Goal: Information Seeking & Learning: Learn about a topic

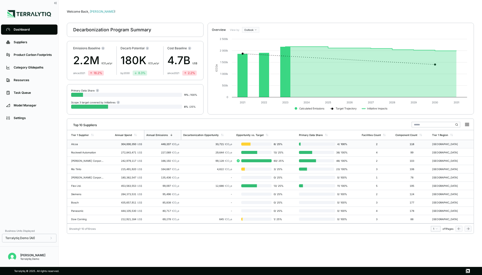
click at [184, 142] on td "33,721 tCO 2 e" at bounding box center [207, 144] width 53 height 8
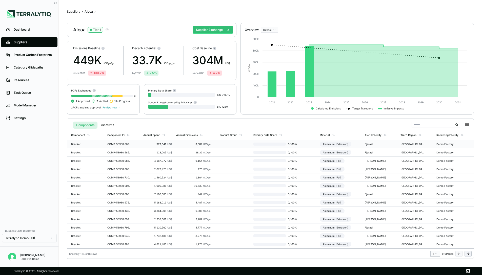
click at [178, 145] on div "3,309 tCO 2 e" at bounding box center [193, 144] width 35 height 3
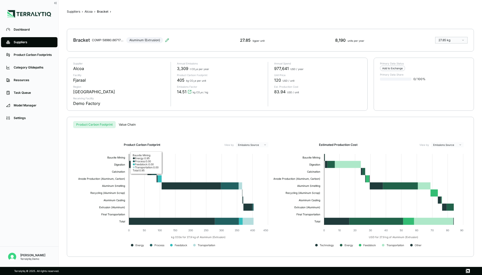
click at [131, 127] on button "Value Chain" at bounding box center [127, 124] width 23 height 7
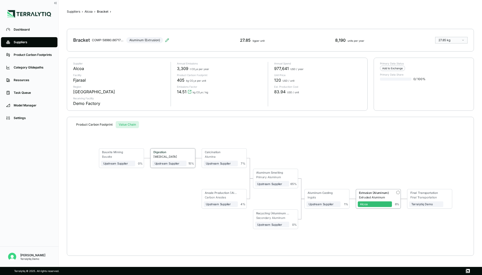
click at [184, 156] on div "[MEDICAL_DATA]" at bounding box center [169, 157] width 33 height 4
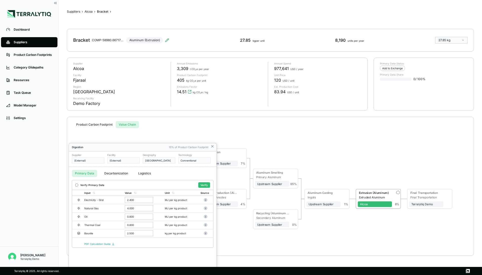
click at [211, 146] on div at bounding box center [241, 137] width 482 height 275
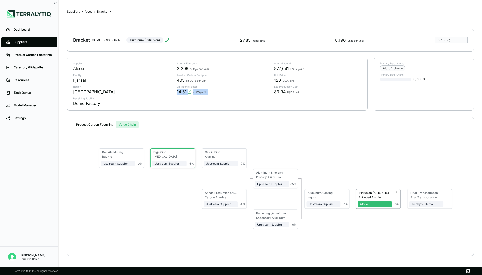
drag, startPoint x: 176, startPoint y: 91, endPoint x: 212, endPoint y: 93, distance: 36.0
click at [212, 93] on div "14.51 kg CO 2 e / kg" at bounding box center [220, 92] width 87 height 6
click at [197, 103] on div "Annual Emissions 3,309 t CO 2 e per year Product Carbon Footprint 405 kg CO 2 e…" at bounding box center [217, 84] width 93 height 45
click at [28, 65] on link "Category Glidepaths" at bounding box center [29, 67] width 56 height 10
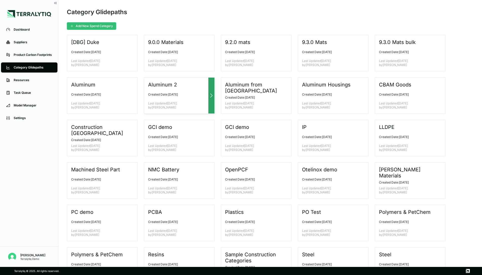
click at [212, 92] on div at bounding box center [211, 96] width 6 height 36
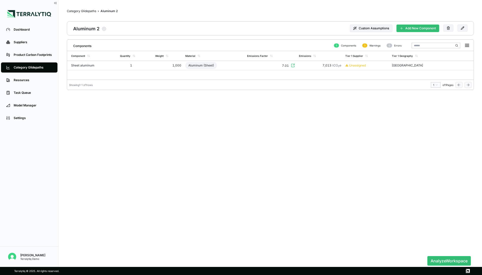
click at [406, 31] on button "Add New Component" at bounding box center [417, 29] width 43 height 8
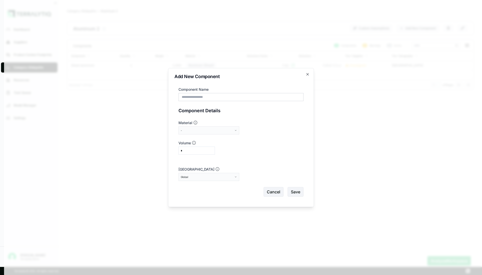
click at [225, 131] on div "-" at bounding box center [207, 130] width 53 height 3
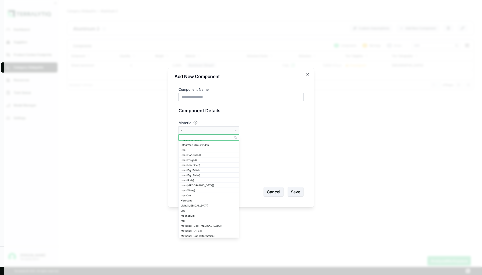
scroll to position [297, 0]
click at [307, 75] on icon "button" at bounding box center [307, 74] width 4 height 4
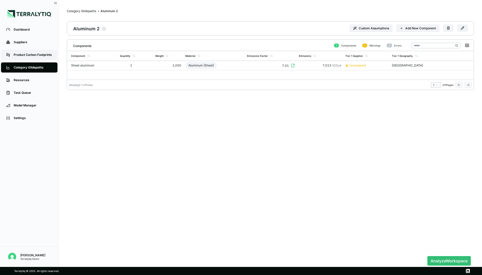
click at [32, 58] on link "Product Carbon Footprints" at bounding box center [29, 55] width 56 height 10
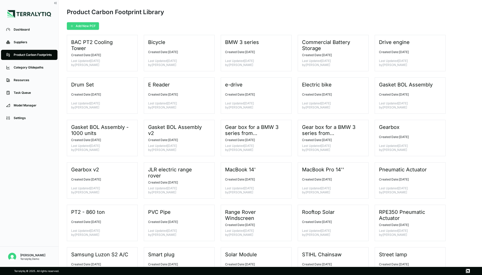
click at [90, 25] on button "Add New PCF" at bounding box center [83, 26] width 32 height 8
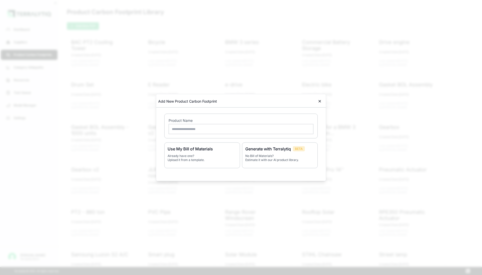
click at [249, 128] on input "text" at bounding box center [240, 129] width 145 height 10
type input "**********"
click at [271, 162] on div "Generate with Terralytiq BETA No Bill of Materials? Estimate it with our AI pro…" at bounding box center [280, 156] width 76 height 26
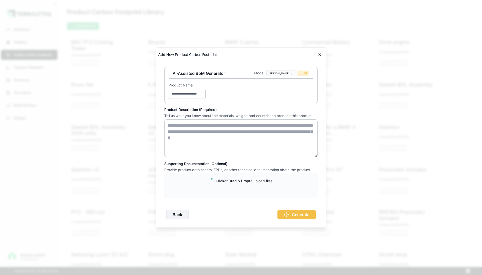
click at [216, 134] on textarea at bounding box center [240, 138] width 153 height 38
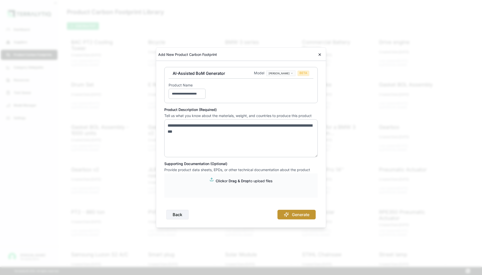
type textarea "**********"
click at [297, 218] on button "Generate" at bounding box center [296, 215] width 38 height 10
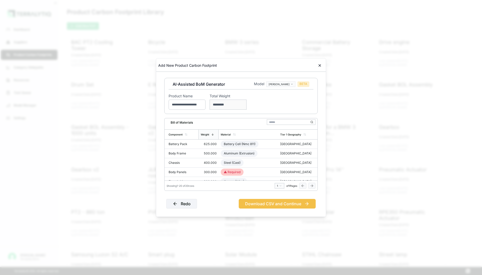
click at [259, 209] on div "**********" at bounding box center [240, 141] width 157 height 139
click at [262, 205] on button "Download CSV and Continue" at bounding box center [277, 204] width 77 height 10
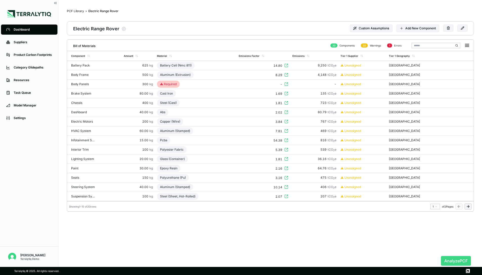
click at [449, 259] on button "Analyze PCF" at bounding box center [456, 261] width 30 height 10
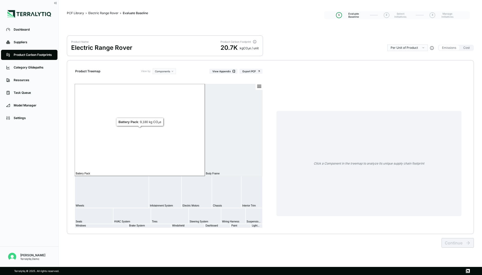
click at [157, 147] on rect at bounding box center [140, 130] width 130 height 92
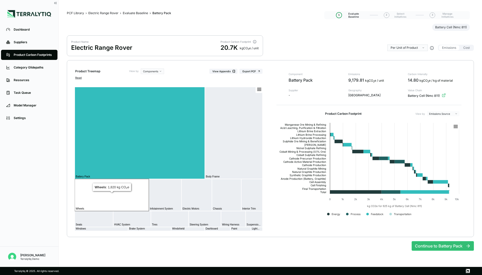
click at [120, 199] on rect at bounding box center [112, 195] width 74 height 32
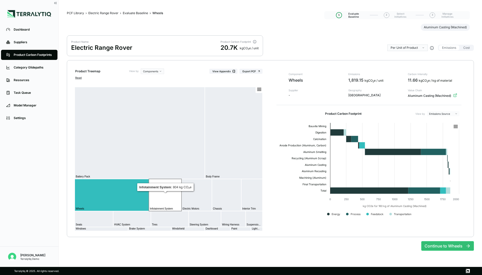
click at [179, 194] on rect at bounding box center [165, 195] width 33 height 32
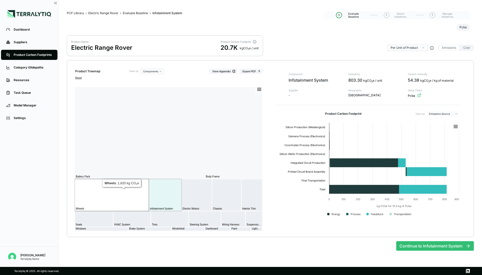
click at [103, 186] on rect at bounding box center [112, 195] width 74 height 32
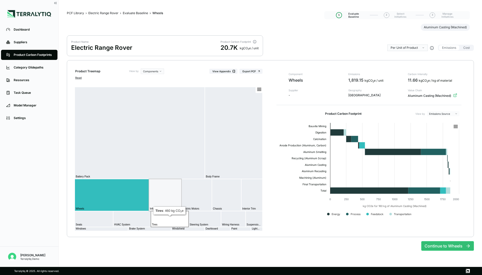
click at [163, 217] on rect at bounding box center [170, 219] width 38 height 16
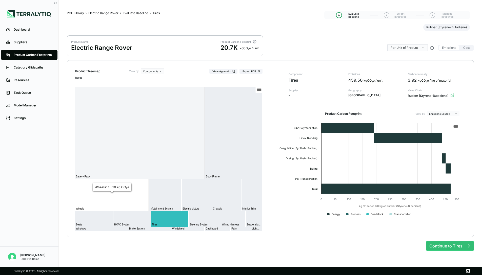
click at [131, 190] on rect at bounding box center [112, 195] width 74 height 32
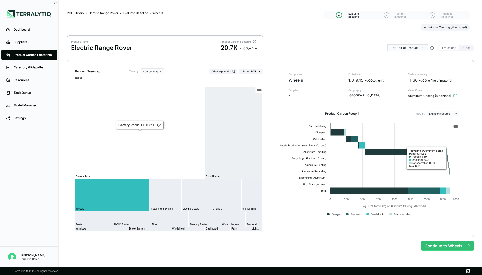
click at [90, 121] on rect at bounding box center [140, 133] width 130 height 92
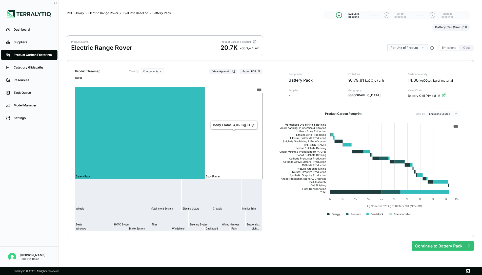
click at [238, 142] on rect at bounding box center [234, 133] width 58 height 92
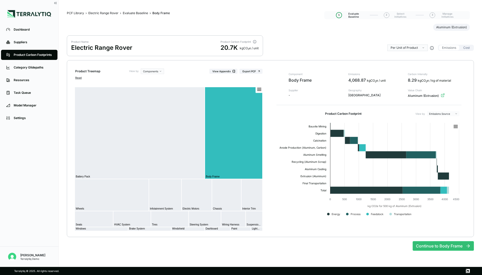
click at [466, 49] on button "Cost" at bounding box center [466, 47] width 13 height 5
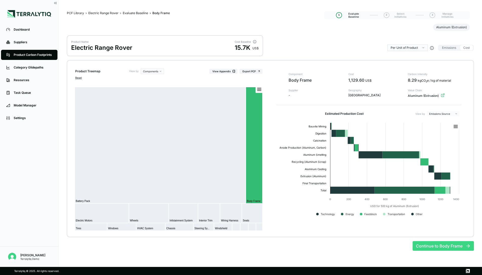
click at [434, 247] on button "Continue to Body Frame" at bounding box center [442, 246] width 61 height 10
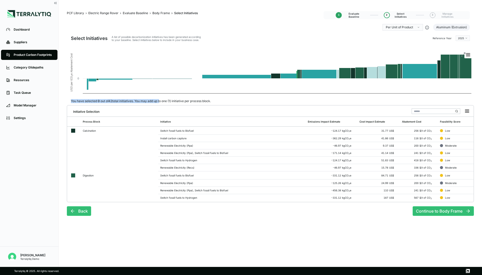
drag, startPoint x: 108, startPoint y: 99, endPoint x: 161, endPoint y: 100, distance: 52.6
click at [161, 100] on div "You have selected 0 out of 42 total initiatives. You may add up to one (1) init…" at bounding box center [141, 101] width 148 height 4
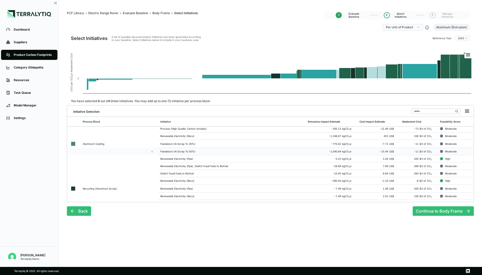
click at [204, 155] on td "Feedstock (Al Scrap To 50%)" at bounding box center [231, 151] width 147 height 7
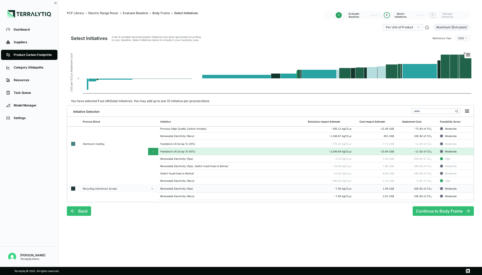
click at [203, 192] on td "Renewable Electricity (Ppa)" at bounding box center [231, 189] width 147 height 8
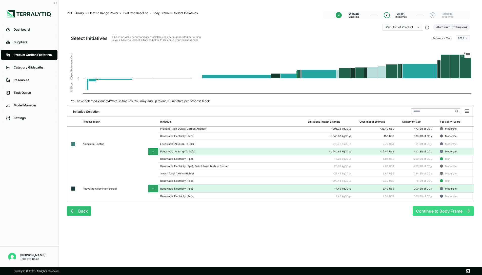
click at [425, 212] on button "Continue to Body Frame" at bounding box center [442, 211] width 61 height 10
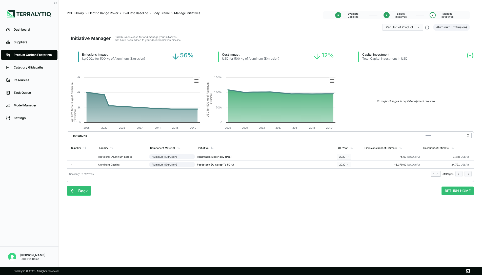
click at [158, 14] on span "Body Frame" at bounding box center [160, 13] width 17 height 4
click at [133, 12] on div "Evaluate Baseline" at bounding box center [135, 13] width 25 height 4
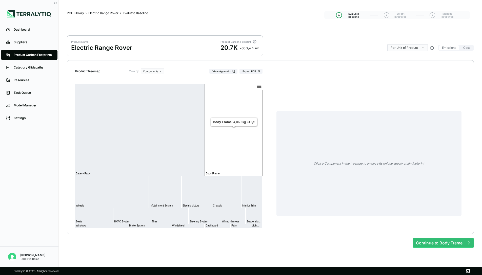
click at [235, 135] on rect at bounding box center [234, 130] width 58 height 92
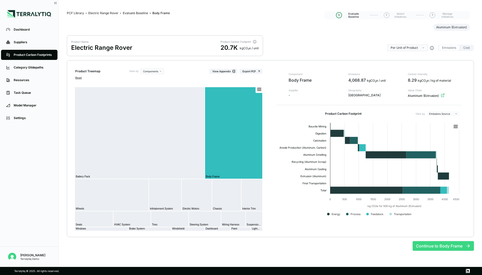
click at [441, 246] on button "Continue to Body Frame" at bounding box center [442, 246] width 61 height 10
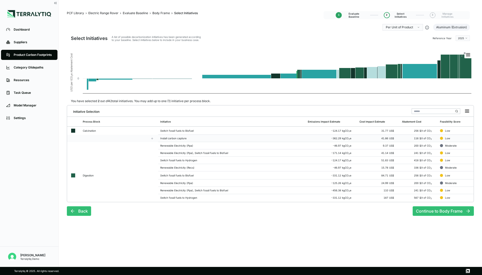
click at [206, 140] on td "Install carbon capture" at bounding box center [231, 138] width 147 height 7
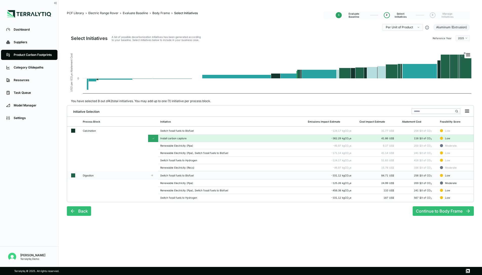
click at [207, 178] on td "Switch fossil fuels to Biofuel" at bounding box center [231, 176] width 147 height 8
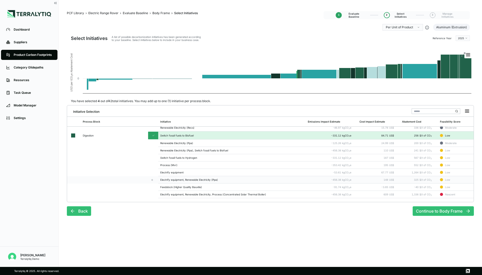
scroll to position [40, 0]
click at [206, 182] on td "Electrify equipment, Renewable Electricity (Ppa)" at bounding box center [231, 179] width 147 height 7
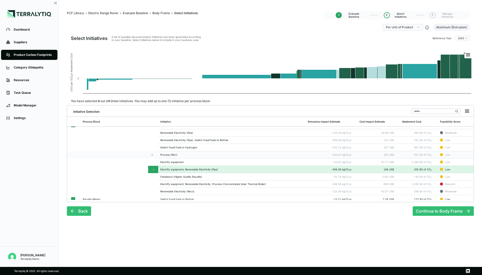
scroll to position [54, 0]
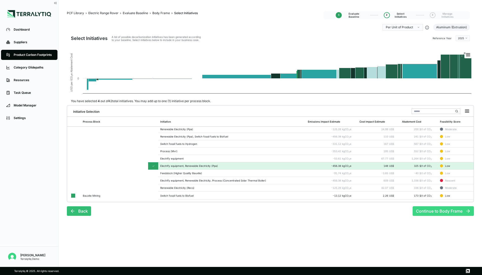
click at [444, 209] on button "Continue to Body Frame" at bounding box center [442, 211] width 61 height 10
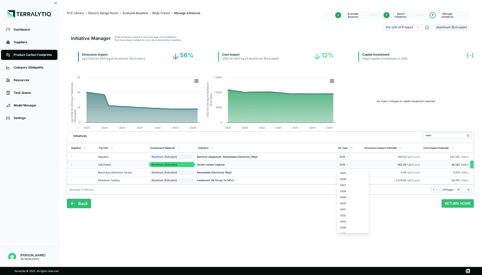
click at [343, 164] on html "Dashboard Suppliers Product Carbon Footprints Category Glidepaths Resources Tas…" at bounding box center [241, 137] width 482 height 275
click at [348, 211] on div "2031" at bounding box center [353, 209] width 30 height 6
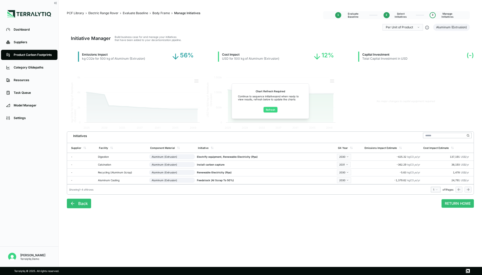
click at [267, 109] on button "Refresh" at bounding box center [270, 110] width 14 height 6
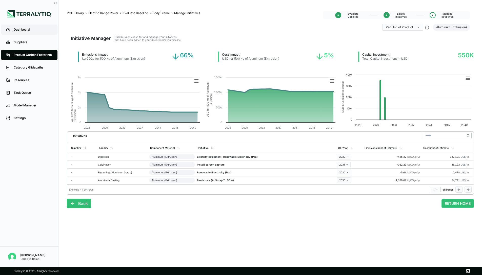
click at [19, 29] on div "Dashboard" at bounding box center [33, 30] width 39 height 4
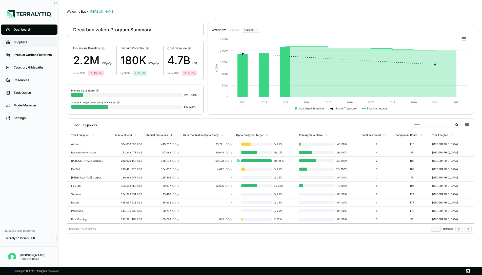
click at [29, 43] on div "Suppliers" at bounding box center [33, 42] width 39 height 4
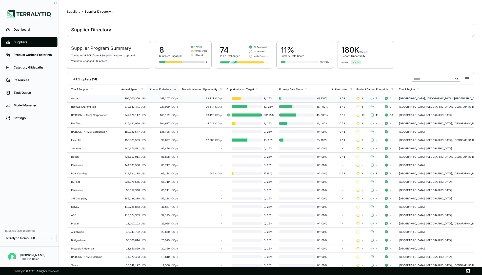
click at [150, 99] on div "449,207 tCO 2 e" at bounding box center [164, 98] width 28 height 3
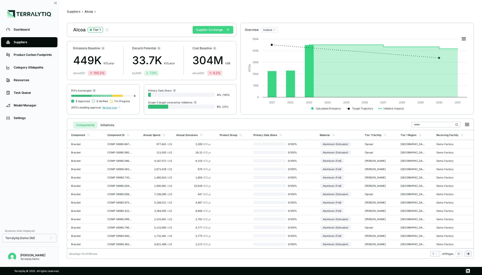
click at [208, 29] on button "Supplier Exchange" at bounding box center [213, 30] width 40 height 8
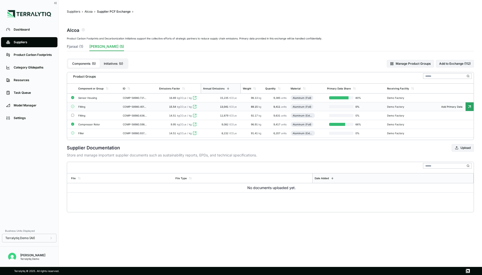
click at [159, 109] on td "15.54 kgCO 2 e / kg" at bounding box center [179, 106] width 44 height 9
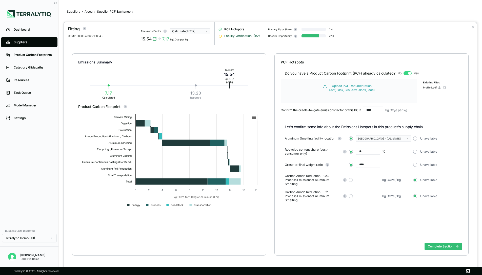
click at [232, 36] on span "Facility Verification" at bounding box center [237, 36] width 27 height 4
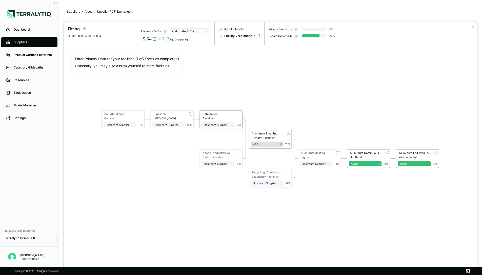
click at [220, 116] on div "Calcination" at bounding box center [216, 114] width 31 height 4
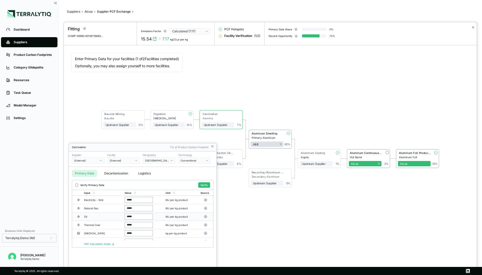
scroll to position [6, 0]
click at [237, 31] on div at bounding box center [270, 148] width 413 height 253
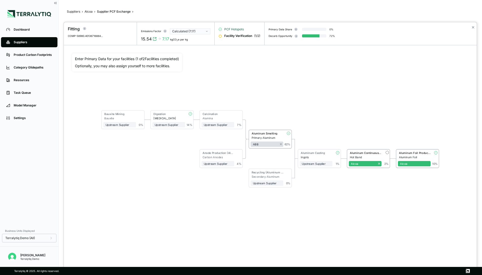
click at [237, 29] on span "PCF Hotspots" at bounding box center [233, 29] width 19 height 4
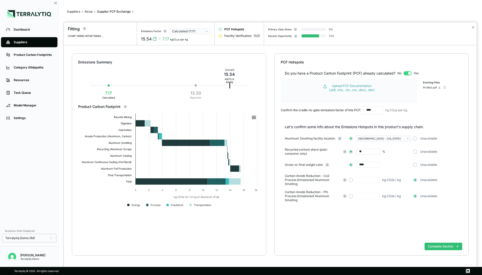
click at [205, 31] on button "Calculated (7.17)" at bounding box center [190, 31] width 40 height 6
click at [206, 61] on div "Emissions Summary" at bounding box center [169, 62] width 182 height 5
click at [191, 53] on div "Emissions Summary Current 15.54 kg CO 2 e per kg 13.20 Reported 7.17 Calculated…" at bounding box center [270, 160] width 413 height 231
click at [204, 31] on div "Calculated (7.17)" at bounding box center [188, 31] width 32 height 4
click at [153, 39] on icon "View audit trail" at bounding box center [155, 39] width 4 height 4
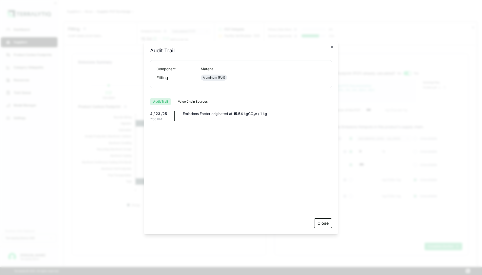
click at [190, 100] on button "Value Chain Sources" at bounding box center [193, 101] width 36 height 7
click at [162, 101] on button "Audit Trail" at bounding box center [160, 101] width 21 height 7
click at [329, 223] on button "Close" at bounding box center [323, 224] width 18 height 10
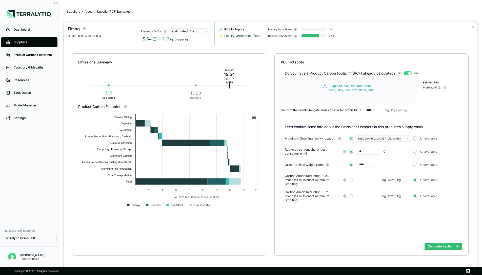
click at [237, 37] on span "Facility Verification" at bounding box center [237, 36] width 27 height 4
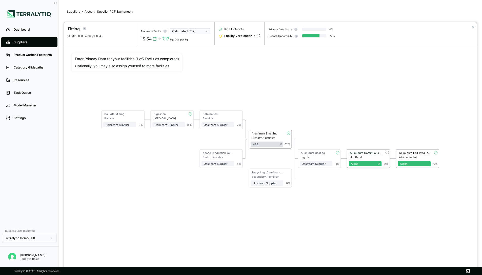
click at [372, 155] on div "Aluminum Continuous Casting (Hot Band)" at bounding box center [365, 153] width 33 height 4
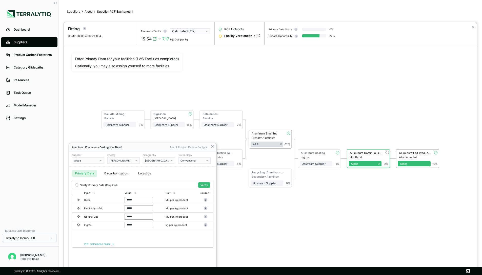
click at [114, 174] on button "Decarbonization" at bounding box center [116, 173] width 30 height 7
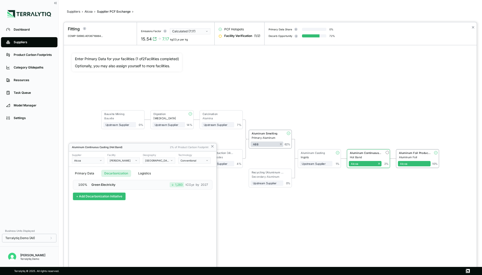
click at [102, 197] on button "+ Add Decarbonization Initiative" at bounding box center [99, 197] width 53 height 8
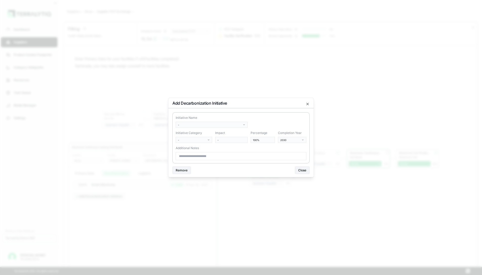
click at [198, 124] on body "Dashboard Suppliers Product Carbon Footprints Category Glidepaths Resources Tas…" at bounding box center [241, 137] width 482 height 275
click at [276, 117] on body "Dashboard Suppliers Product Carbon Footprints Category Glidepaths Resources Tas…" at bounding box center [241, 137] width 482 height 275
click at [306, 105] on icon "button" at bounding box center [307, 104] width 4 height 4
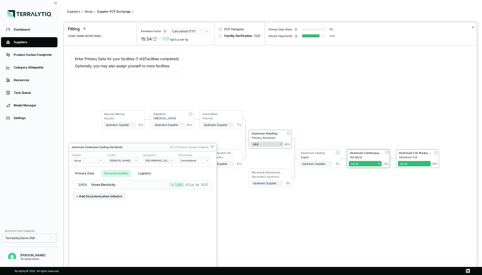
click at [88, 12] on div at bounding box center [241, 137] width 482 height 275
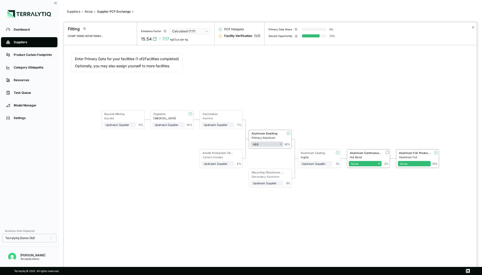
click at [89, 12] on div at bounding box center [241, 137] width 482 height 275
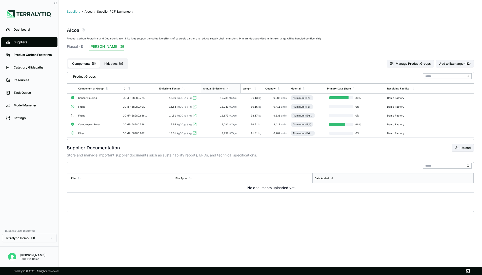
click at [78, 11] on button "Suppliers" at bounding box center [73, 12] width 13 height 4
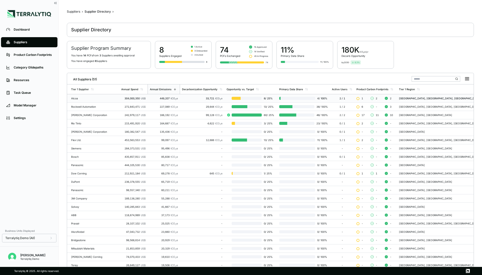
click at [100, 97] on div "Alcoa" at bounding box center [94, 98] width 46 height 3
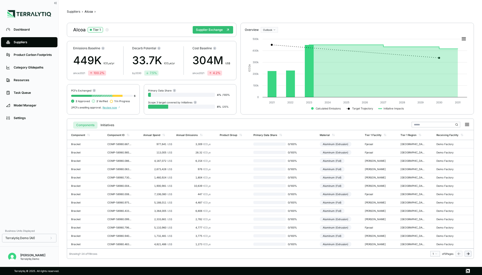
drag, startPoint x: 217, startPoint y: 107, endPoint x: 224, endPoint y: 107, distance: 6.6
click at [224, 107] on div "8 % / 25 %" at bounding box center [224, 106] width 15 height 6
drag, startPoint x: 224, startPoint y: 107, endPoint x: 228, endPoint y: 107, distance: 4.1
click at [228, 107] on span "/ 25 %" at bounding box center [225, 106] width 7 height 3
click at [19, 81] on div "Resources" at bounding box center [33, 80] width 39 height 4
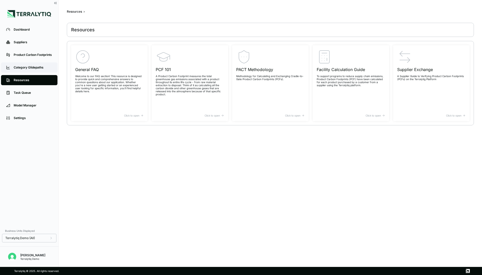
click at [20, 65] on link "Category Glidepaths" at bounding box center [29, 67] width 56 height 10
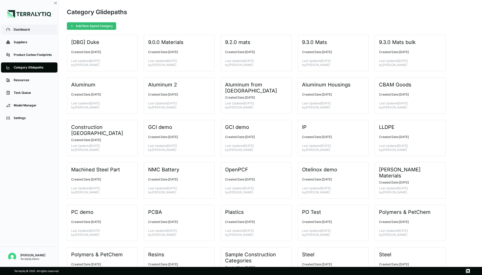
click at [22, 27] on link "Dashboard" at bounding box center [29, 30] width 56 height 10
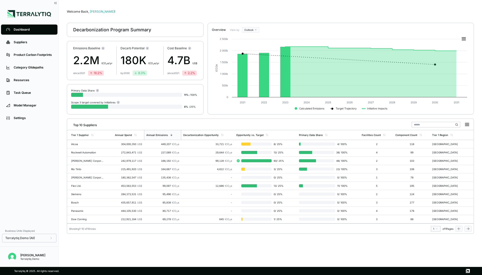
click at [202, 272] on div "Terralytiq © 2025. All rights reserved." at bounding box center [240, 271] width 457 height 8
